Goal: Entertainment & Leisure: Consume media (video, audio)

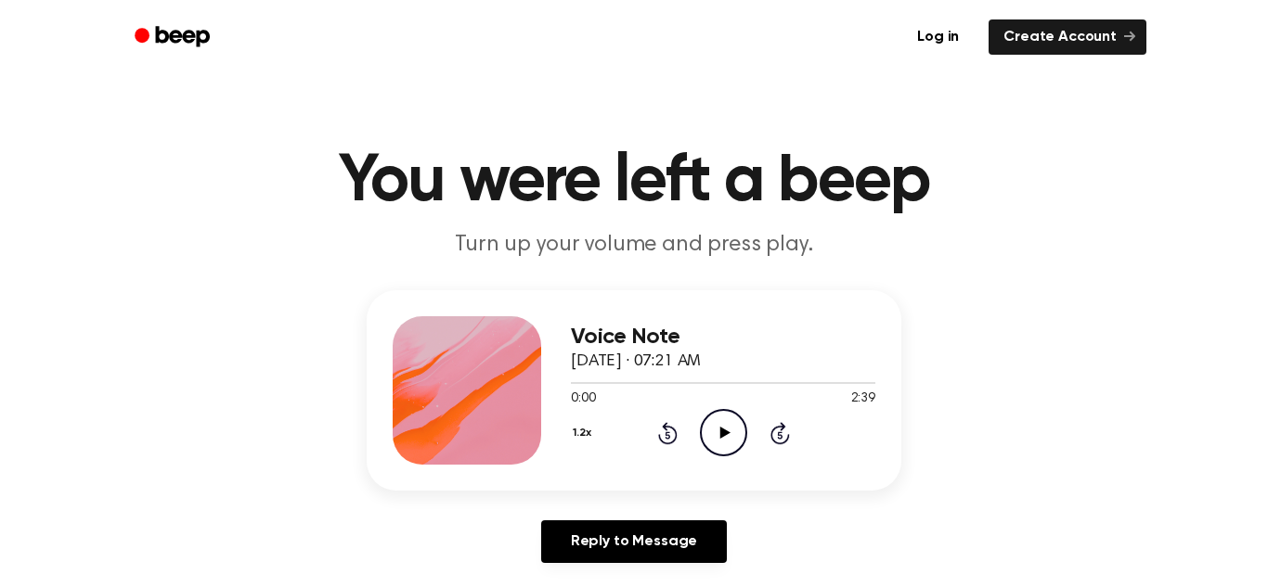
click at [895, 156] on h1 "You were left a beep" at bounding box center [634, 181] width 950 height 67
click at [711, 446] on icon "Play Audio" at bounding box center [723, 432] width 47 height 47
click at [669, 432] on icon "Rewind 5 seconds" at bounding box center [667, 433] width 20 height 24
click at [667, 433] on icon "Rewind 5 seconds" at bounding box center [667, 433] width 20 height 24
click at [820, 61] on div "Log in Create Account" at bounding box center [634, 37] width 1025 height 74
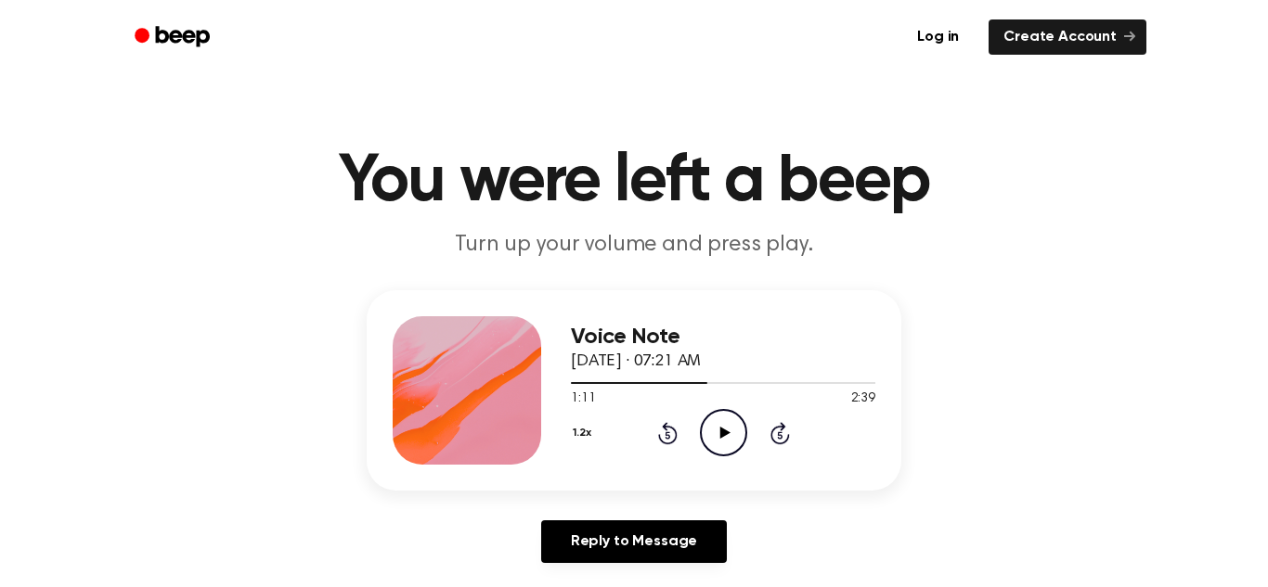
click at [659, 433] on icon "Rewind 5 seconds" at bounding box center [667, 433] width 20 height 24
click at [659, 432] on icon "Rewind 5 seconds" at bounding box center [667, 433] width 20 height 24
click at [714, 429] on icon "Play Audio" at bounding box center [723, 432] width 47 height 47
click at [665, 433] on icon at bounding box center [667, 435] width 5 height 7
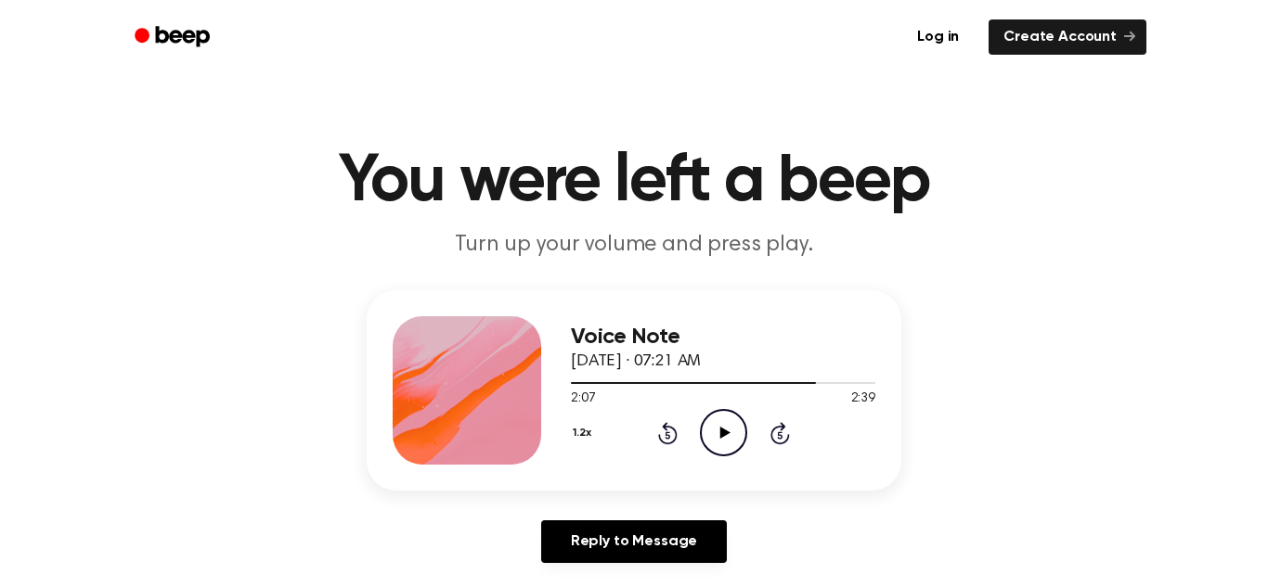
click at [654, 433] on div "1.2x Rewind 5 seconds Play Audio Skip 5 seconds" at bounding box center [723, 432] width 304 height 47
click at [660, 433] on icon "Rewind 5 seconds" at bounding box center [667, 433] width 20 height 24
